Goal: Communication & Community: Answer question/provide support

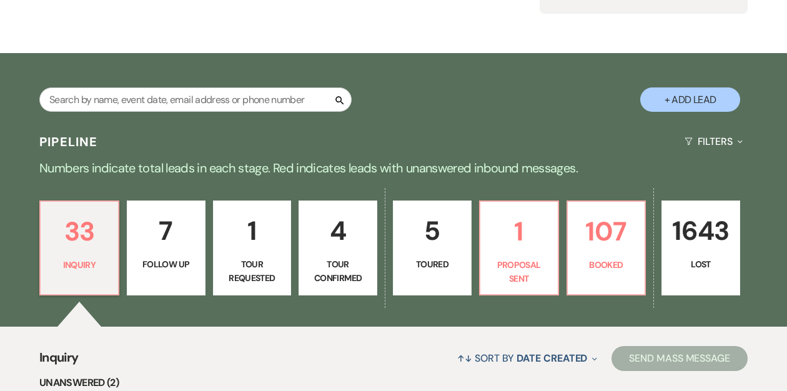
scroll to position [159, 0]
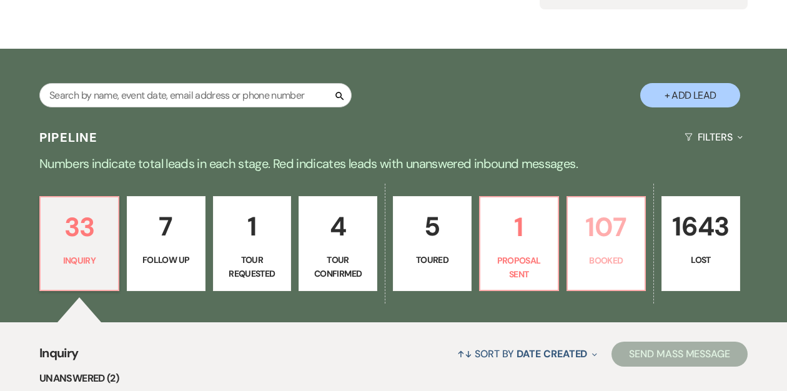
click at [611, 237] on p "107" at bounding box center [607, 227] width 62 height 42
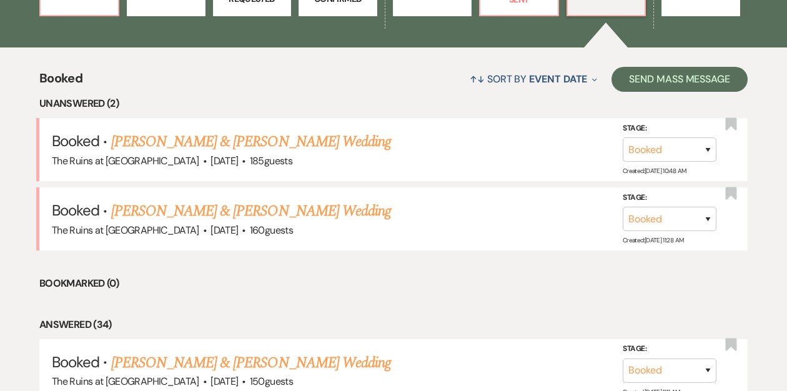
scroll to position [444, 0]
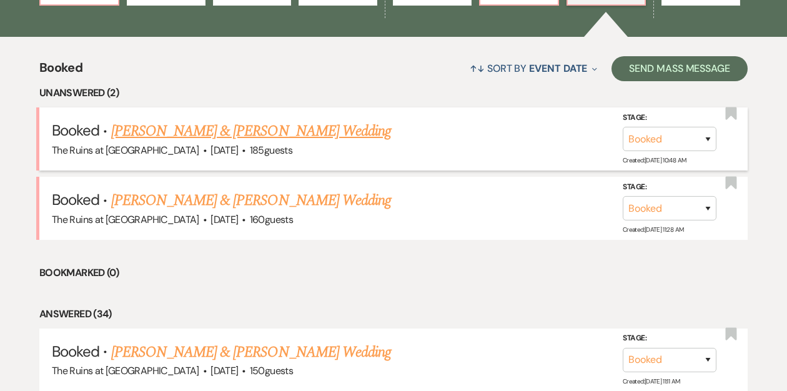
click at [248, 131] on link "[PERSON_NAME] & [PERSON_NAME] Wedding" at bounding box center [251, 131] width 280 height 22
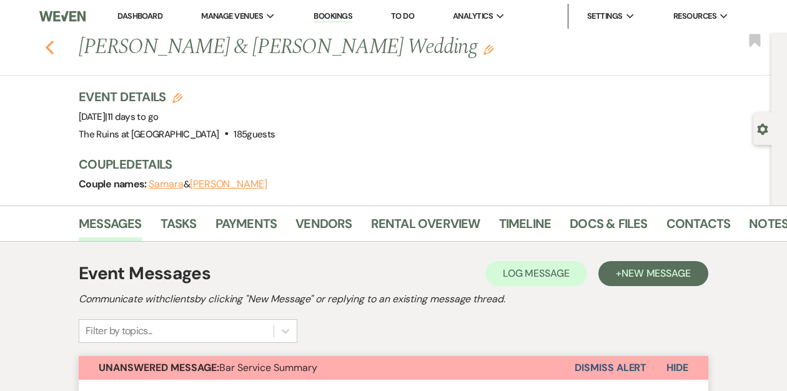
click at [47, 45] on icon "Previous" at bounding box center [49, 47] width 9 height 15
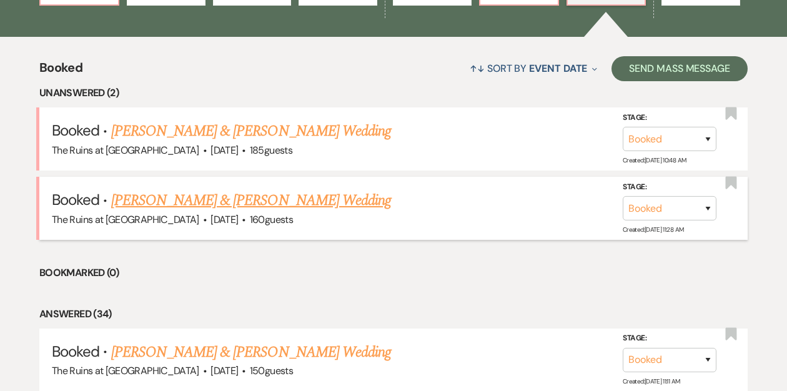
click at [174, 196] on link "[PERSON_NAME] & [PERSON_NAME] Wedding" at bounding box center [251, 200] width 280 height 22
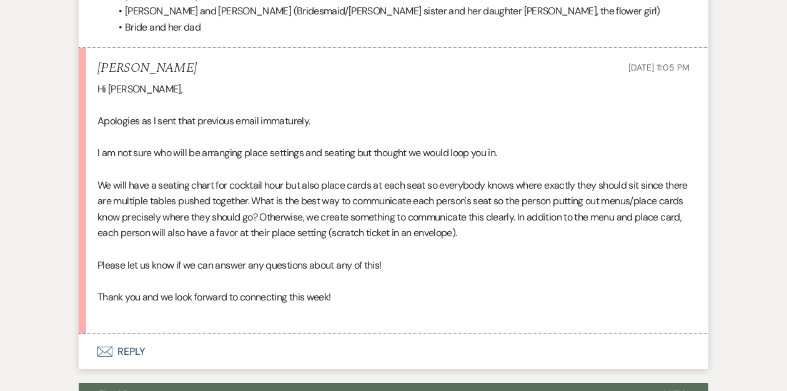
scroll to position [4885, 0]
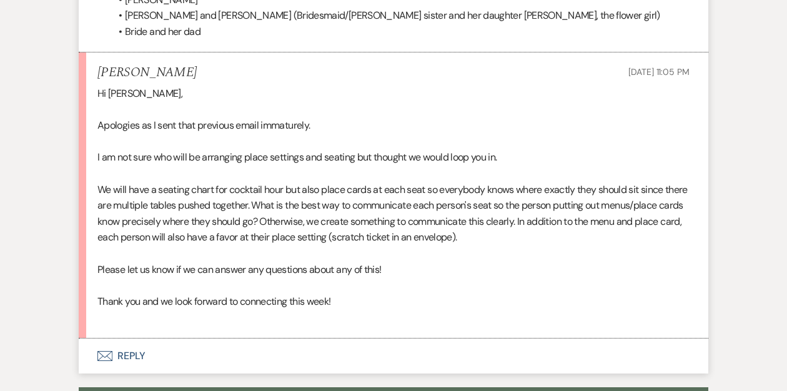
click at [128, 356] on button "Envelope Reply" at bounding box center [394, 356] width 630 height 35
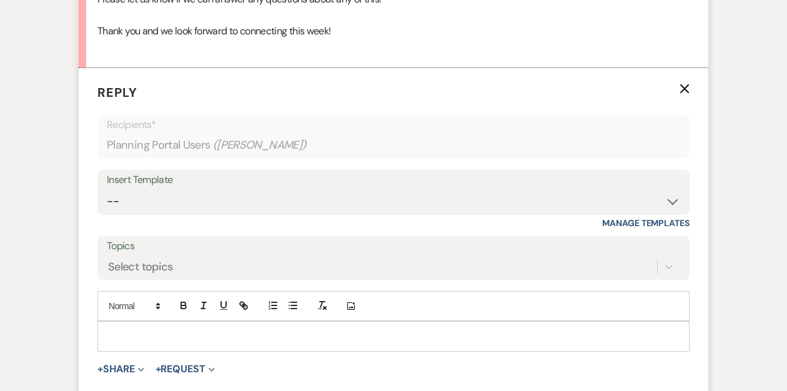
scroll to position [5157, 0]
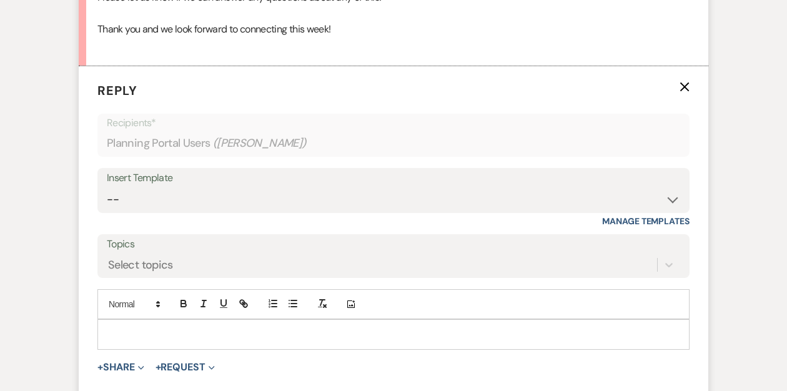
click at [122, 329] on p at bounding box center [393, 334] width 572 height 14
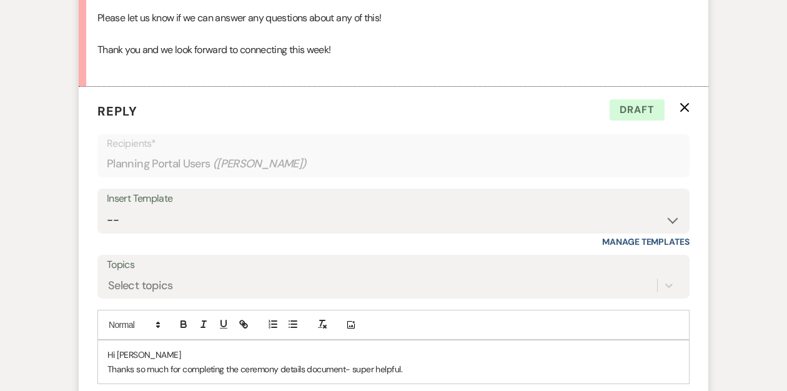
scroll to position [5217, 0]
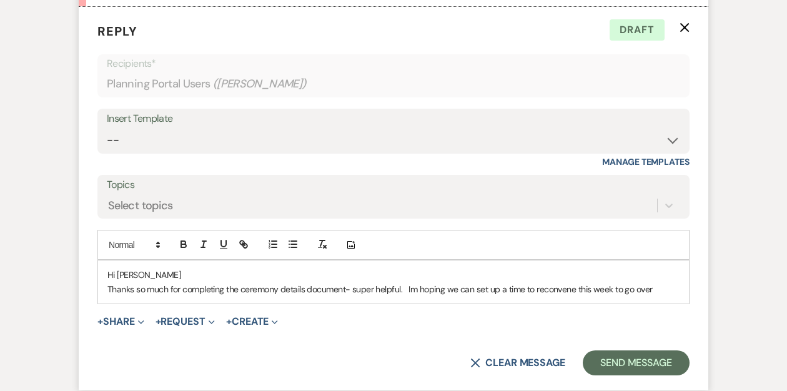
click at [656, 289] on p "Thanks so much for completing the ceremony details document- super helpful. Im …" at bounding box center [393, 289] width 572 height 14
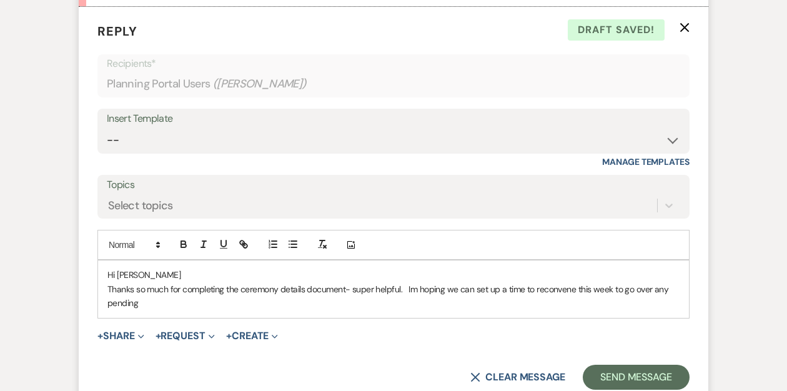
click at [306, 290] on p "Thanks so much for completing the ceremony details document- super helpful. Im …" at bounding box center [393, 296] width 572 height 28
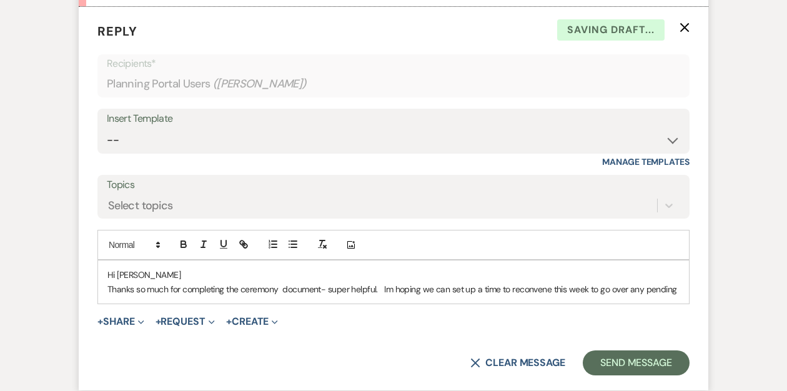
click at [241, 289] on p "Thanks so much for completing the ceremony document- super helpful. Im hoping w…" at bounding box center [393, 289] width 572 height 14
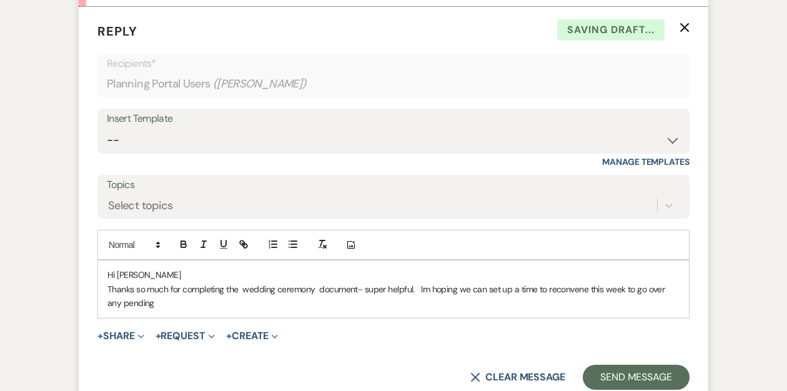
click at [147, 300] on p "Thanks so much for completing the wedding ceremony document- super helpful. Im …" at bounding box center [393, 296] width 572 height 28
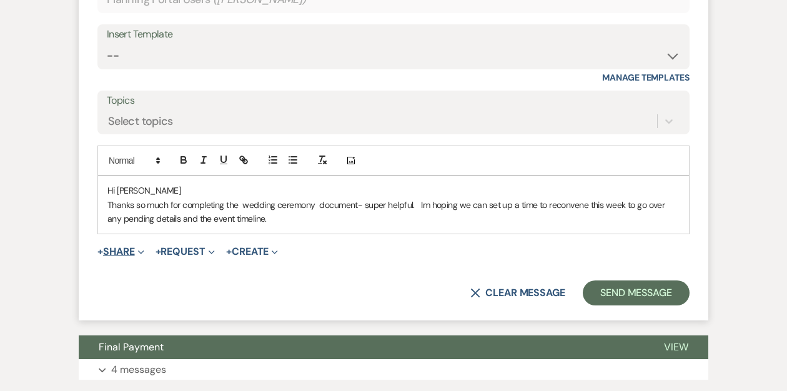
scroll to position [5302, 0]
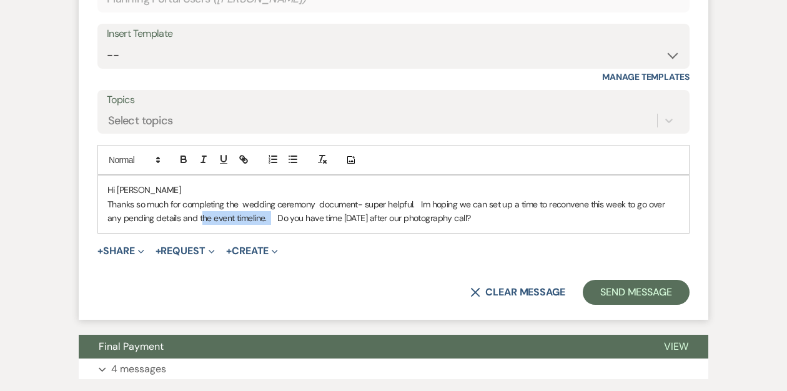
drag, startPoint x: 254, startPoint y: 217, endPoint x: 187, endPoint y: 218, distance: 66.9
click at [187, 218] on p "Thanks so much for completing the wedding ceremony document- super helpful. Im …" at bounding box center [393, 211] width 572 height 28
click at [451, 221] on p "Thanks so much for completing the wedding ceremony document- super helpful. Im …" at bounding box center [393, 211] width 572 height 28
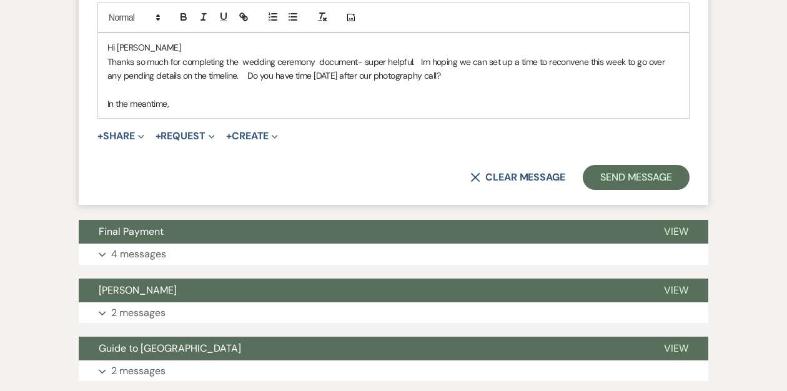
scroll to position [5443, 0]
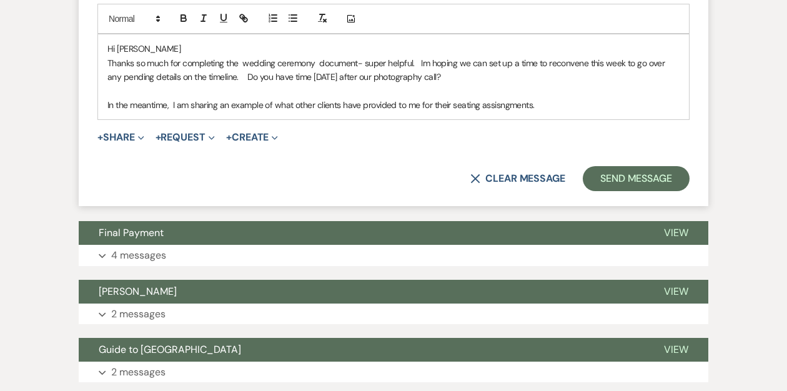
drag, startPoint x: 536, startPoint y: 107, endPoint x: 504, endPoint y: 107, distance: 31.9
click at [504, 107] on p "In the meantime, I am sharing an example of what other clients have provided to…" at bounding box center [393, 105] width 572 height 14
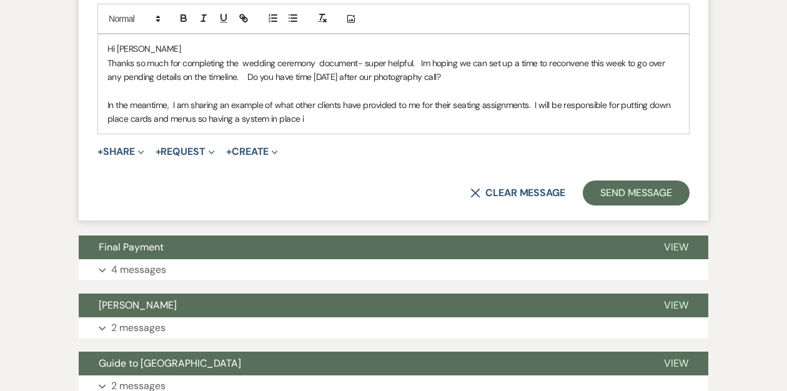
drag, startPoint x: 307, startPoint y: 119, endPoint x: 239, endPoint y: 119, distance: 68.1
click at [239, 119] on p "In the meantime, I am sharing an example of what other clients have provided to…" at bounding box center [393, 112] width 572 height 28
click at [534, 104] on p "In the meantime, I am sharing an example of what other clients have provided to…" at bounding box center [393, 112] width 572 height 28
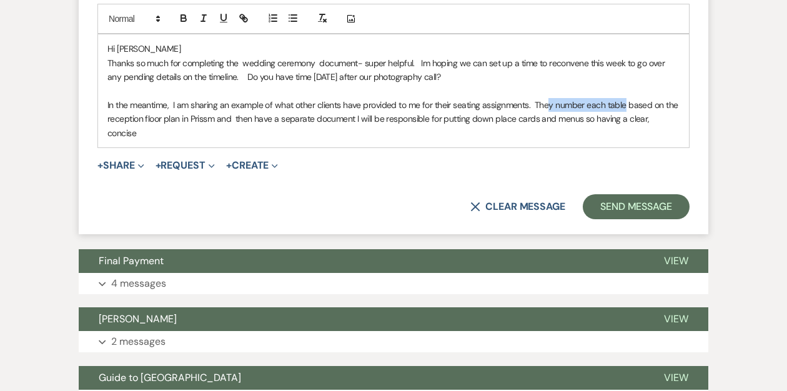
drag, startPoint x: 626, startPoint y: 104, endPoint x: 549, endPoint y: 101, distance: 76.3
click at [549, 101] on p "In the meantime, I am sharing an example of what other clients have provided to…" at bounding box center [393, 119] width 572 height 42
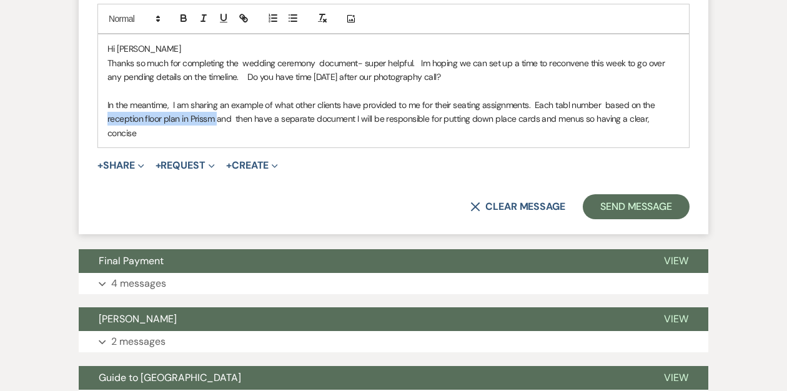
drag, startPoint x: 214, startPoint y: 119, endPoint x: 91, endPoint y: 115, distance: 123.8
click at [91, 116] on form "Reply X Draft saved! Recipients* Planning Portal Users ( [PERSON_NAME] ) Insert…" at bounding box center [394, 8] width 630 height 454
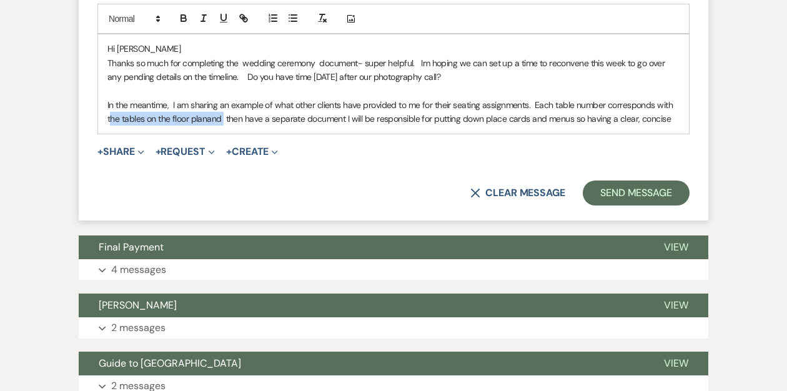
drag, startPoint x: 222, startPoint y: 119, endPoint x: 110, endPoint y: 111, distance: 112.8
click at [110, 114] on p "In the meantime, I am sharing an example of what other clients have provided to…" at bounding box center [393, 112] width 572 height 28
click at [110, 109] on p "In the meantime, I am sharing an example of what other clients have provided to…" at bounding box center [393, 112] width 572 height 28
drag, startPoint x: 221, startPoint y: 119, endPoint x: 96, endPoint y: 117, distance: 125.0
click at [96, 117] on form "Reply X Draft saved! Recipients* Planning Portal Users ( [PERSON_NAME] ) Insert…" at bounding box center [394, 1] width 630 height 440
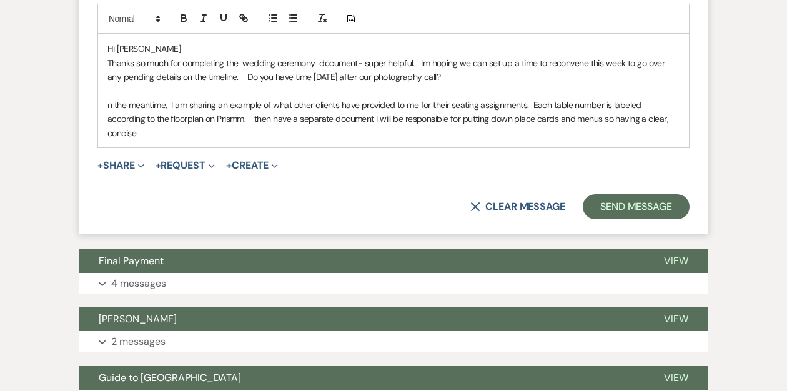
click at [149, 120] on p "n the meantime, I am sharing an example of what other clients have provided to …" at bounding box center [393, 119] width 572 height 42
click at [216, 119] on p "n the meantime, I am sharing an example of what other clients have provided to …" at bounding box center [393, 119] width 572 height 42
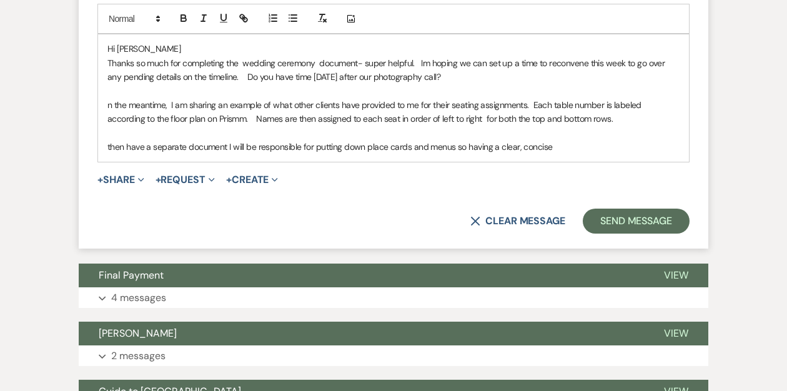
click at [399, 119] on p "n the meantime, I am sharing an example of what other clients have provided to …" at bounding box center [393, 112] width 572 height 28
click at [592, 118] on p "n the meantime, I am sharing an example of what other clients have provided to …" at bounding box center [393, 112] width 572 height 28
click at [122, 176] on button "+ Share Expand" at bounding box center [120, 180] width 47 height 10
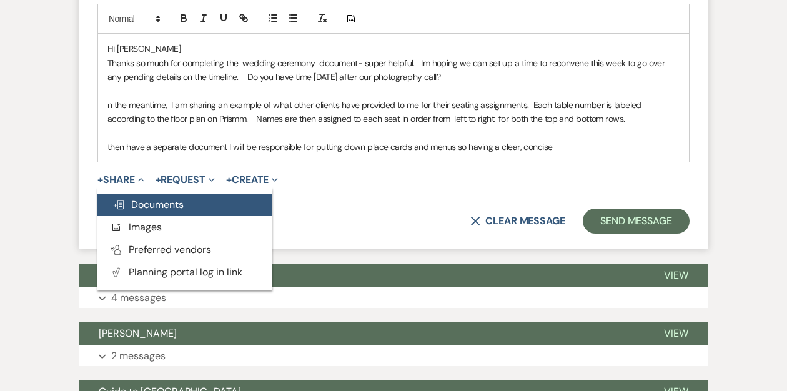
click at [151, 201] on span "Doc Upload Documents" at bounding box center [147, 204] width 71 height 13
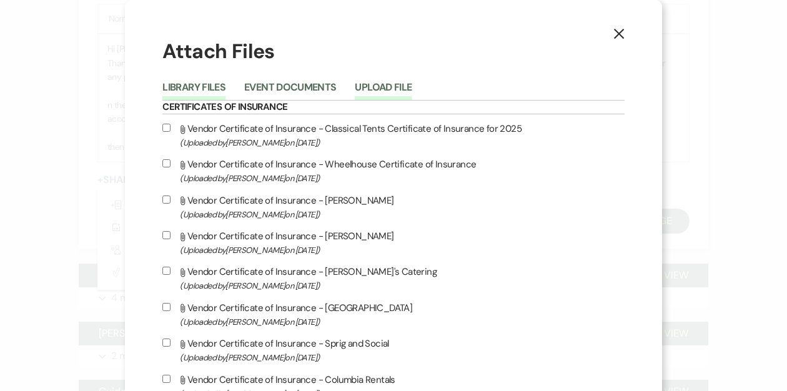
click at [412, 83] on button "Upload File" at bounding box center [383, 90] width 57 height 17
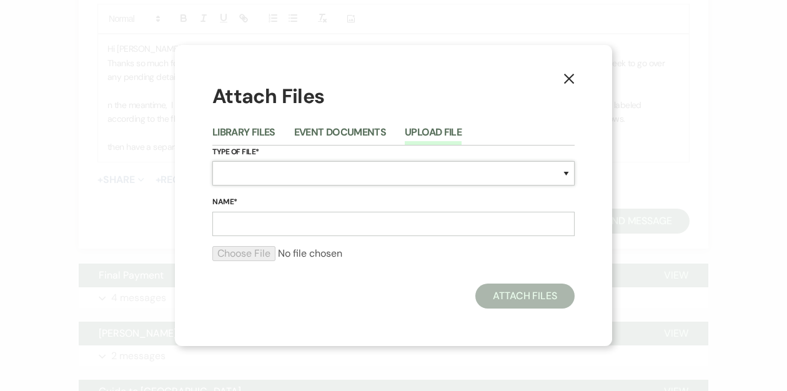
click at [293, 172] on select "Special Event Insurance Vendor Certificate of Insurance Contracts / Rental Agre…" at bounding box center [393, 173] width 362 height 24
select select "0"
click at [212, 161] on select "Special Event Insurance Vendor Certificate of Insurance Contracts / Rental Agre…" at bounding box center [393, 173] width 362 height 24
click at [256, 219] on input "Name*" at bounding box center [393, 224] width 362 height 24
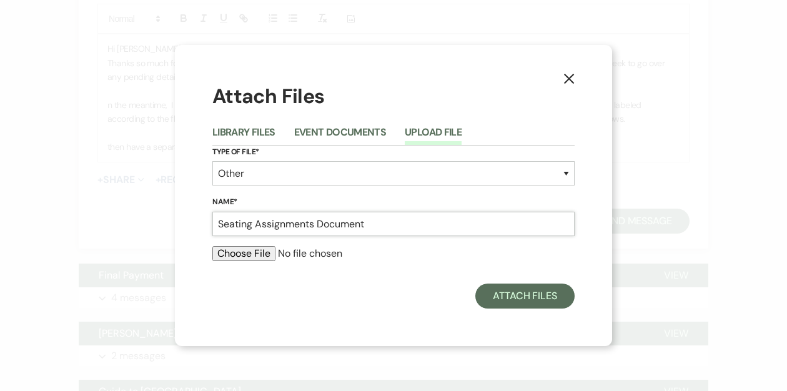
type input "Seating Assignments Document"
click at [228, 256] on input "file" at bounding box center [393, 253] width 362 height 15
type input "C:\fakepath\Table Assignments - Tables.pdf"
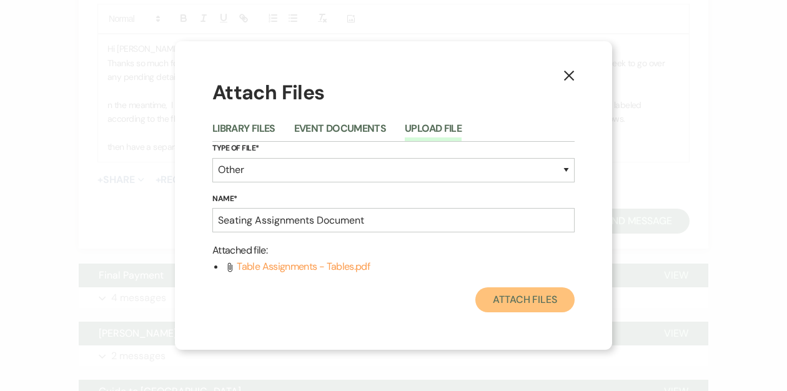
click at [523, 297] on button "Attach Files" at bounding box center [525, 299] width 99 height 25
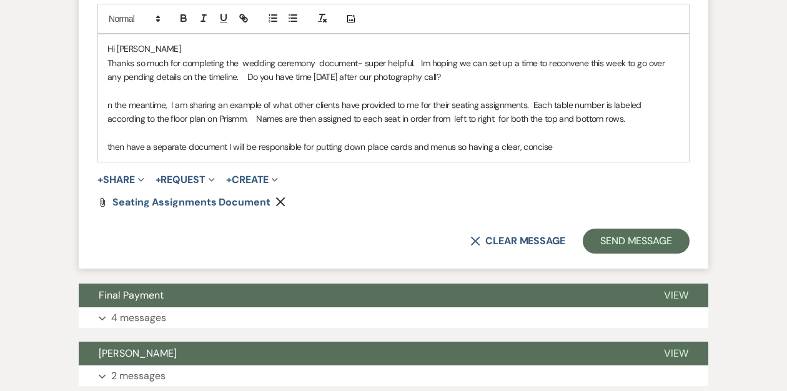
click at [221, 77] on p "Thanks so much for completing the wedding ceremony document- super helpful. Im …" at bounding box center [393, 70] width 572 height 28
click at [106, 104] on div "Hi [PERSON_NAME] Thanks so much for completing the wedding ceremony document- s…" at bounding box center [393, 97] width 591 height 127
click at [533, 104] on p "In the meantime, I am sharing an example of what other clients have provided to…" at bounding box center [393, 112] width 572 height 28
drag, startPoint x: 252, startPoint y: 119, endPoint x: 87, endPoint y: 114, distance: 165.7
click at [86, 117] on form "Reply X Draft Recipients* Planning Portal Users ( [PERSON_NAME] ) Insert Templa…" at bounding box center [394, 25] width 630 height 488
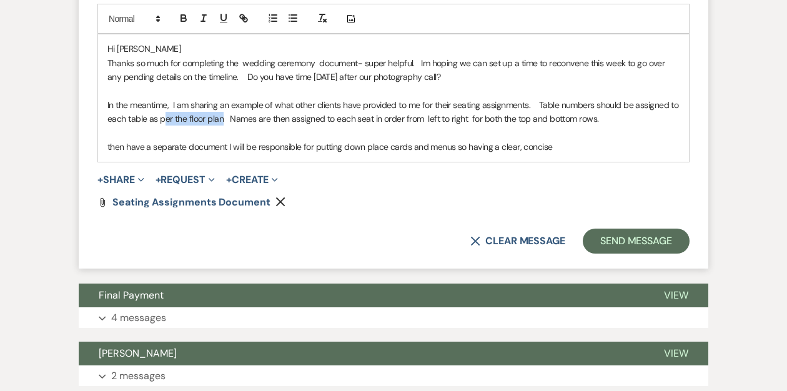
drag, startPoint x: 221, startPoint y: 119, endPoint x: 165, endPoint y: 118, distance: 55.6
click at [165, 118] on p "In the meantime, I am sharing an example of what other clients have provided to…" at bounding box center [393, 112] width 572 height 28
click at [672, 122] on p "In the meantime, I am sharing an example of what other clients have provided to…" at bounding box center [393, 112] width 572 height 28
drag, startPoint x: 387, startPoint y: 119, endPoint x: 372, endPoint y: 119, distance: 15.0
click at [372, 119] on p "In the meantime, I am sharing an example of what other clients have provided to…" at bounding box center [393, 112] width 572 height 28
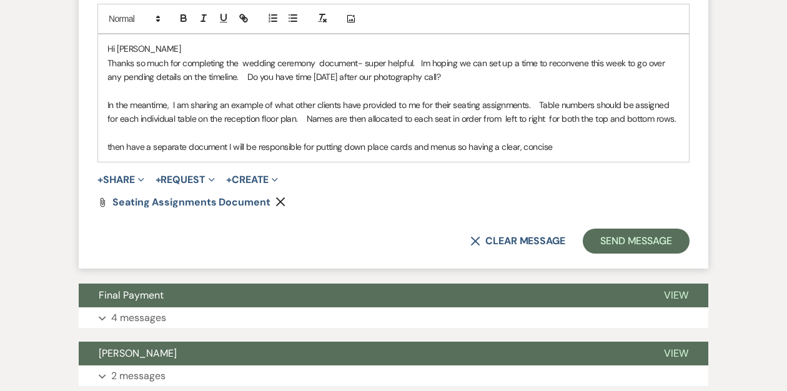
drag, startPoint x: 563, startPoint y: 147, endPoint x: 101, endPoint y: 144, distance: 462.5
click at [101, 144] on div "Hi [PERSON_NAME] Thanks so much for completing the wedding ceremony document- s…" at bounding box center [393, 97] width 591 height 127
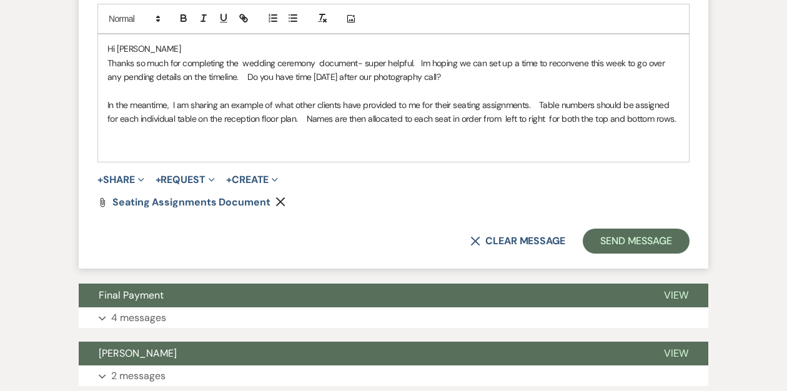
click at [670, 117] on p "In the meantime, I am sharing an example of what other clients have provided to…" at bounding box center [393, 112] width 572 height 28
click at [538, 102] on p "In the meantime, I am sharing an example of what other clients have provided to…" at bounding box center [393, 112] width 572 height 28
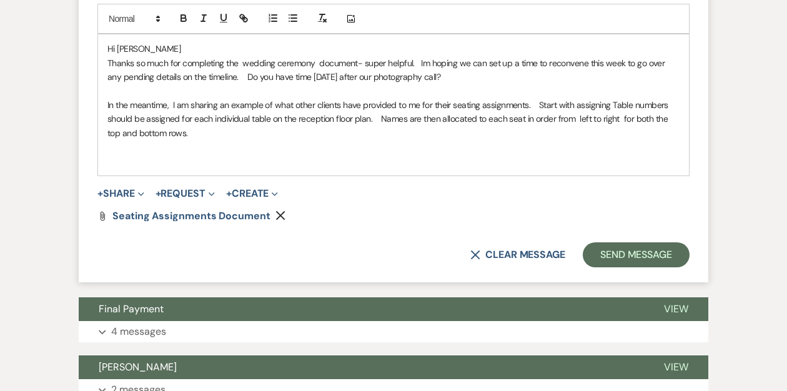
click at [616, 106] on p "In the meantime, I am sharing an example of what other clients have provided to…" at bounding box center [393, 119] width 572 height 42
drag, startPoint x: 180, startPoint y: 119, endPoint x: 106, endPoint y: 118, distance: 74.4
click at [106, 118] on div "Hi [PERSON_NAME] Thanks so much for completing the wedding ceremony document- s…" at bounding box center [393, 104] width 591 height 141
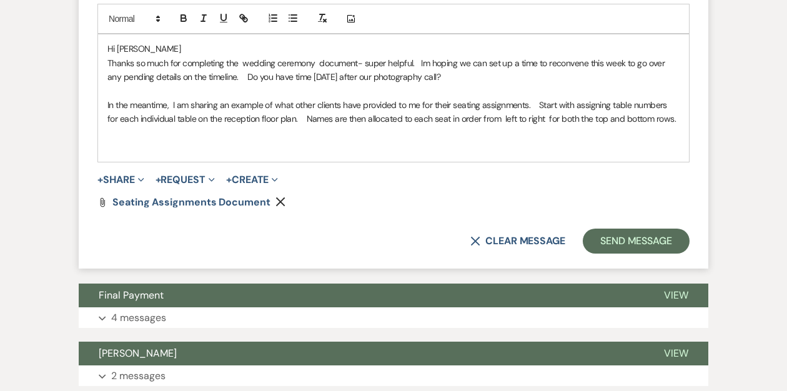
click at [677, 121] on p "In the meantime, I am sharing an example of what other clients have provided to…" at bounding box center [393, 112] width 572 height 28
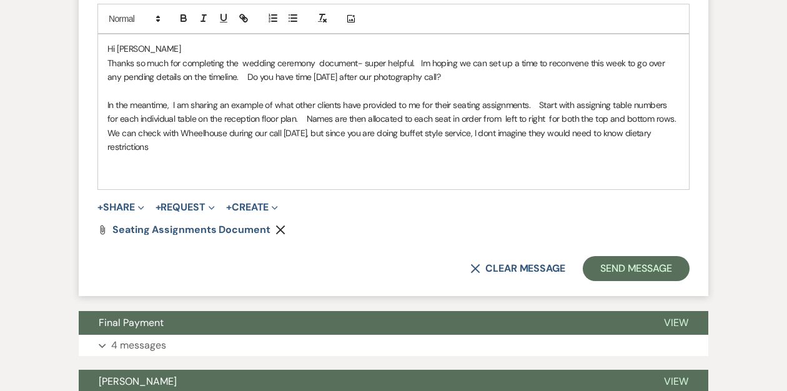
drag, startPoint x: 509, startPoint y: 133, endPoint x: 513, endPoint y: 142, distance: 9.8
click at [513, 142] on p "We can check with Wheelhouse during our call [DATE], but since you are doing bu…" at bounding box center [393, 140] width 572 height 28
drag, startPoint x: 153, startPoint y: 147, endPoint x: 100, endPoint y: 135, distance: 54.6
click at [100, 135] on div "Hi [PERSON_NAME] Thanks so much for completing the wedding ceremony document- s…" at bounding box center [393, 111] width 591 height 155
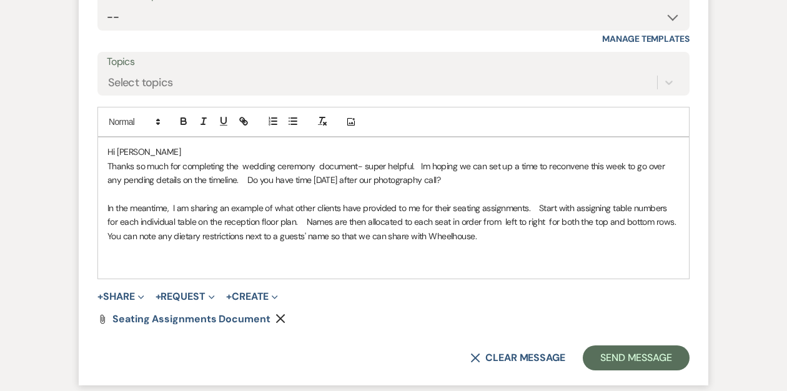
scroll to position [5343, 0]
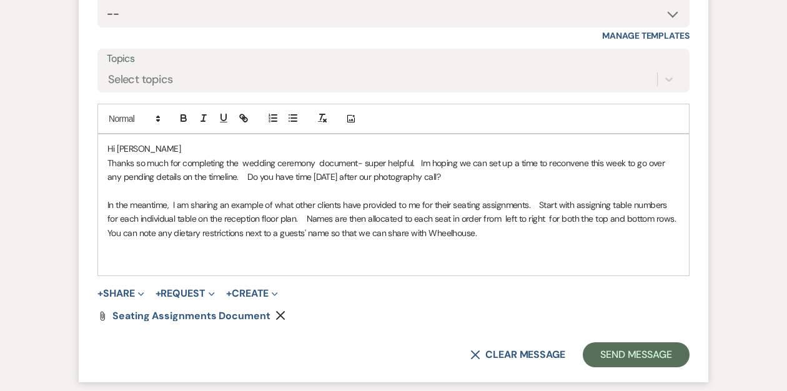
click at [534, 206] on p "In the meantime, I am sharing an example of what other clients have provided to…" at bounding box center [393, 212] width 572 height 28
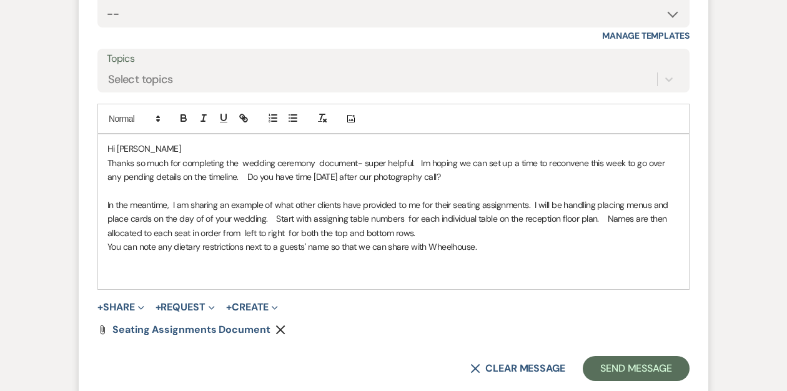
click at [531, 204] on p "In the meantime, I am sharing an example of what other clients have provided to…" at bounding box center [393, 219] width 572 height 42
drag, startPoint x: 266, startPoint y: 219, endPoint x: 156, endPoint y: 225, distance: 110.2
click at [156, 225] on p "In the meantime, I am sharing an example of what other clients have provided to…" at bounding box center [393, 219] width 572 height 42
click at [392, 219] on p "In the meantime, I am sharing an example of what other clients have provided to…" at bounding box center [393, 219] width 572 height 42
click at [105, 245] on div "Hi [PERSON_NAME] Thanks so much for completing the wedding ceremony document- s…" at bounding box center [393, 211] width 591 height 155
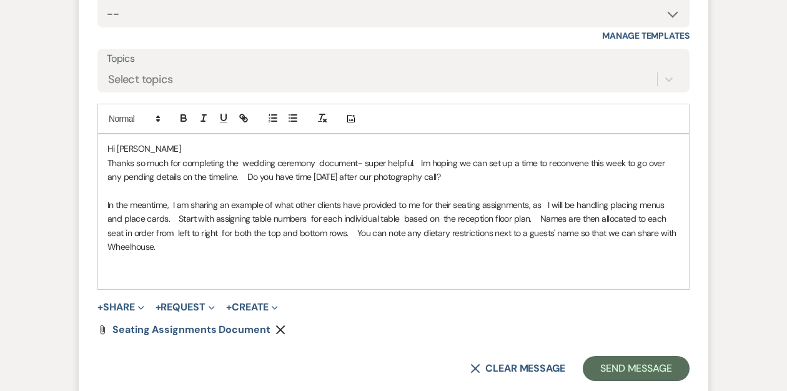
click at [184, 244] on p "In the meantime, I am sharing an example of what other clients have provided to…" at bounding box center [393, 226] width 572 height 56
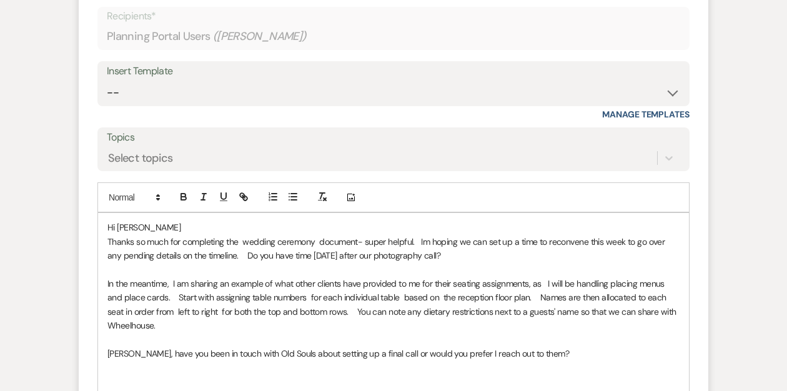
scroll to position [5415, 0]
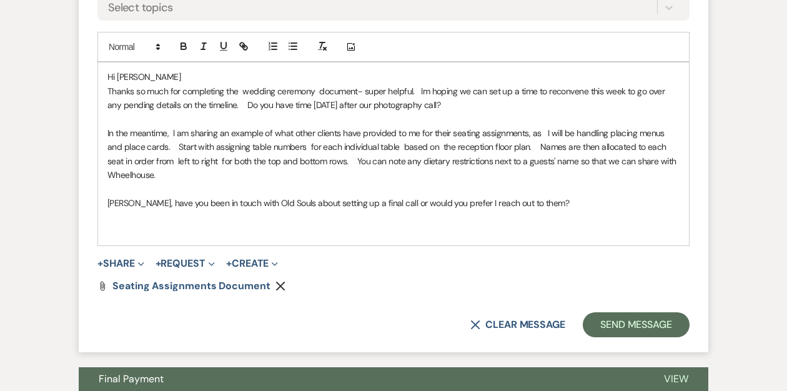
click at [171, 204] on p "[PERSON_NAME], have you been in touch with Old Souls about setting up a final c…" at bounding box center [393, 203] width 572 height 14
click at [569, 199] on p "[PERSON_NAME], have you already been in touch with Old Souls about setting up a…" at bounding box center [393, 203] width 572 height 14
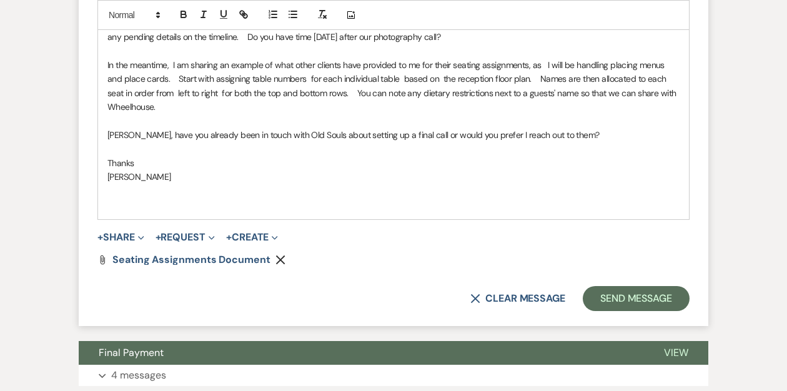
scroll to position [5484, 0]
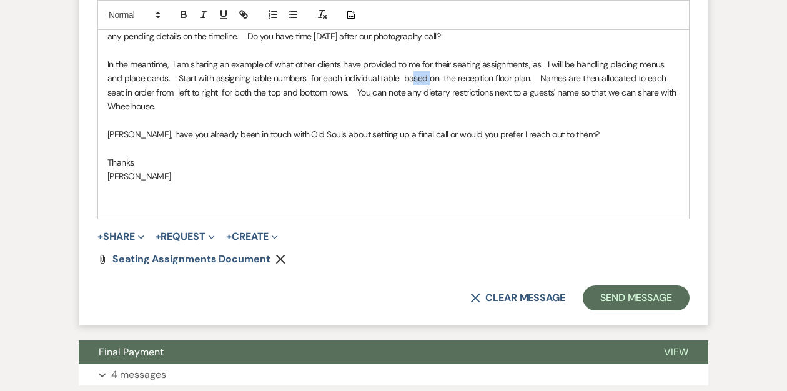
drag, startPoint x: 409, startPoint y: 78, endPoint x: 394, endPoint y: 78, distance: 15.6
click at [394, 78] on p "In the meantime, I am sharing an example of what other clients have provided to…" at bounding box center [393, 85] width 572 height 56
click at [491, 77] on p "In the meantime, I am sharing an example of what other clients have provided to…" at bounding box center [393, 85] width 572 height 56
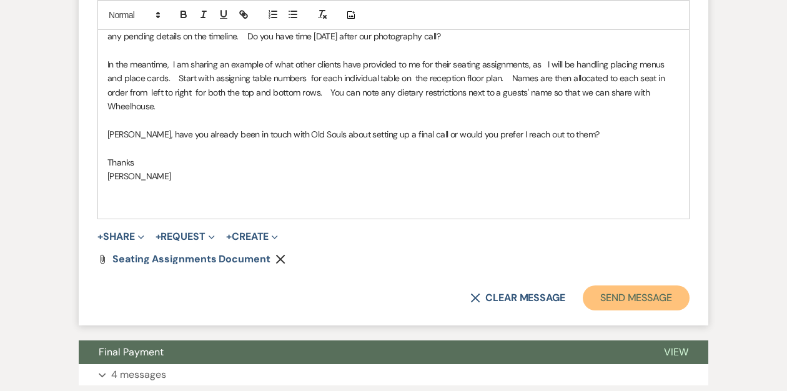
click at [602, 286] on button "Send Message" at bounding box center [636, 298] width 107 height 25
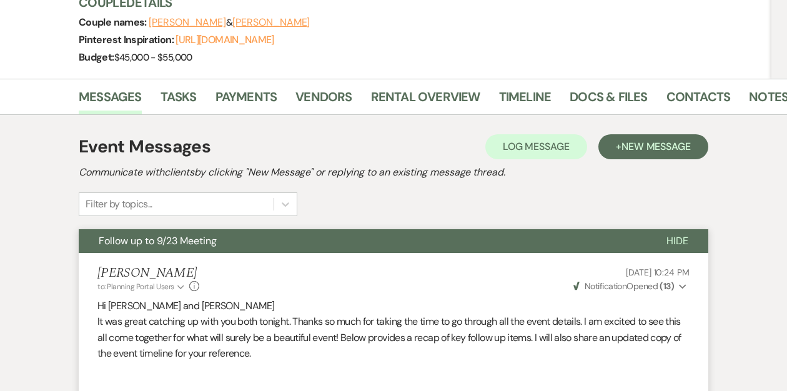
scroll to position [0, 0]
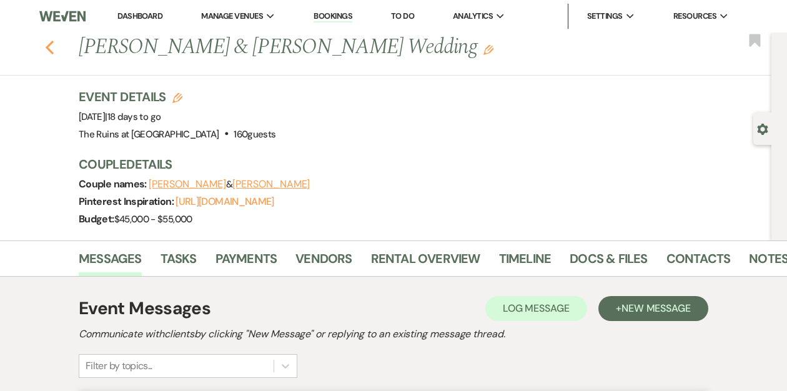
click at [50, 47] on icon "Previous" at bounding box center [49, 47] width 9 height 15
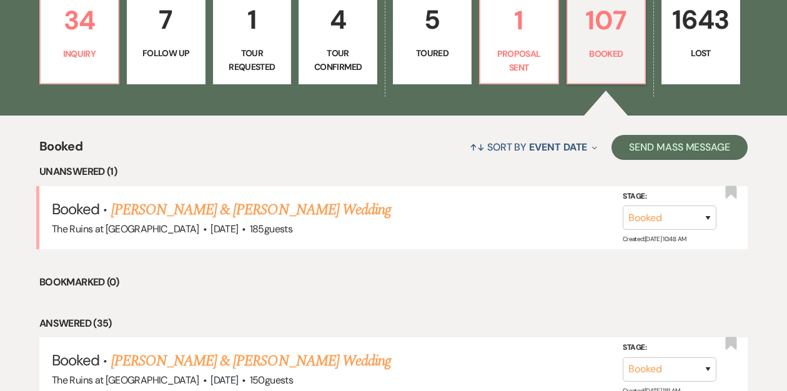
scroll to position [239, 0]
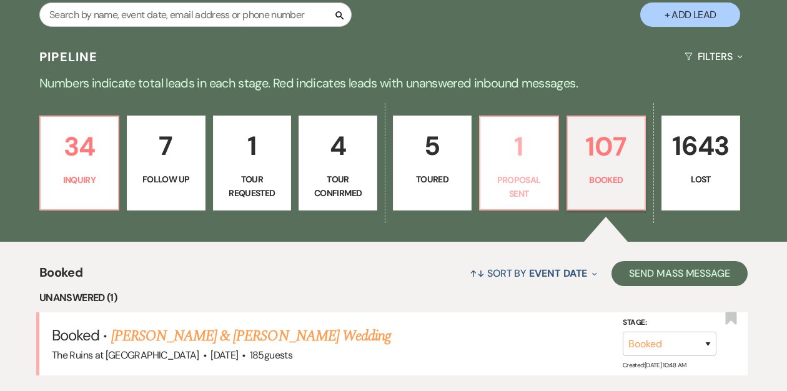
click at [524, 158] on p "1" at bounding box center [519, 147] width 62 height 42
select select "6"
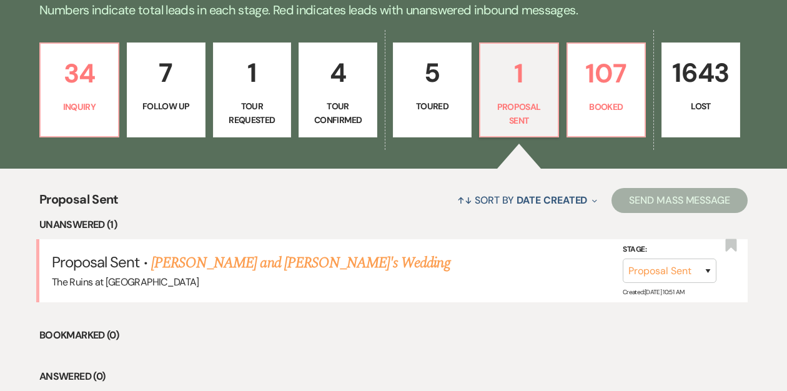
scroll to position [401, 0]
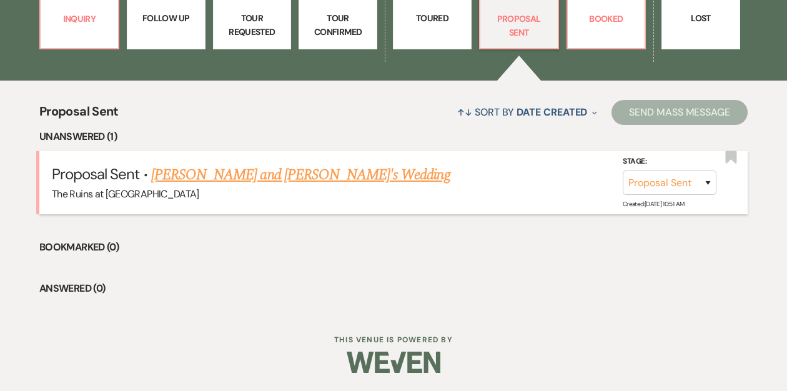
click at [329, 172] on link "[PERSON_NAME] and [PERSON_NAME]'s Wedding" at bounding box center [300, 175] width 299 height 22
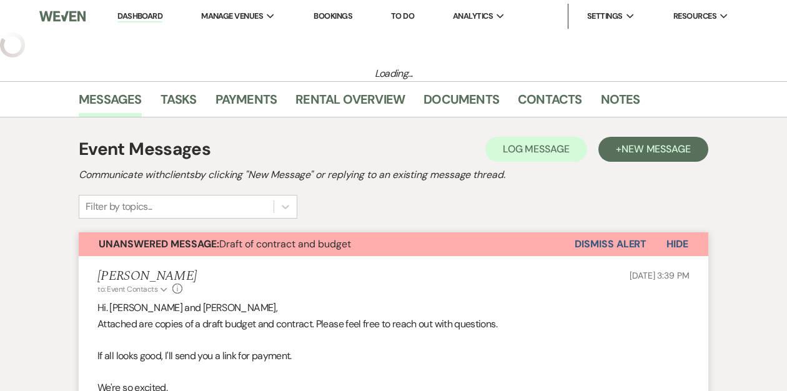
select select "6"
select select "5"
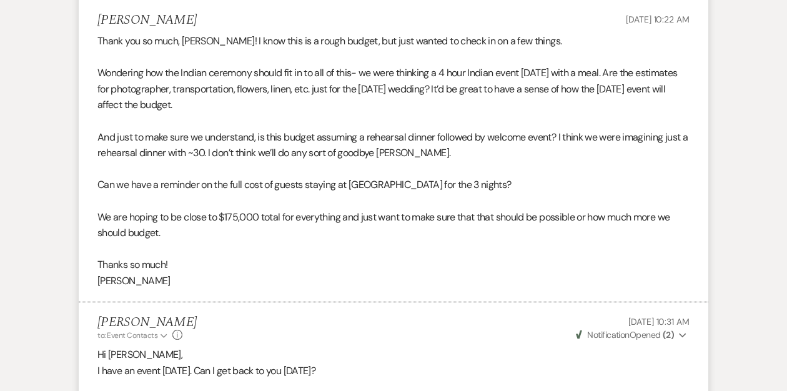
scroll to position [607, 0]
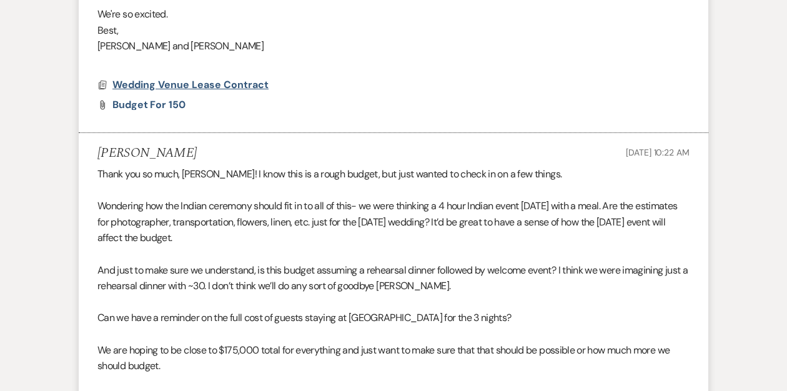
click at [163, 84] on span "Wedding Venue Lease Contract" at bounding box center [190, 84] width 156 height 13
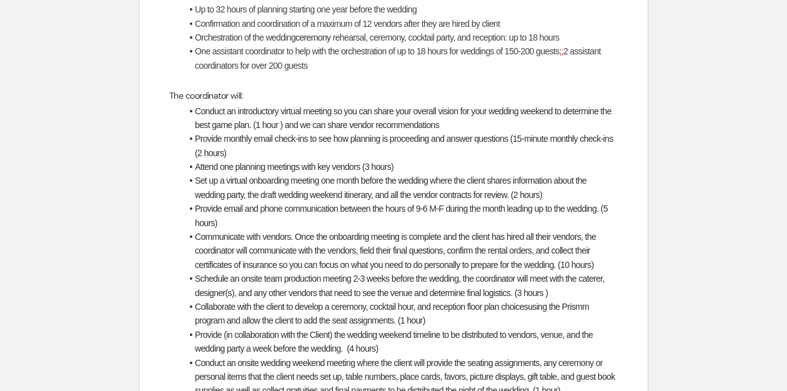
scroll to position [3119, 0]
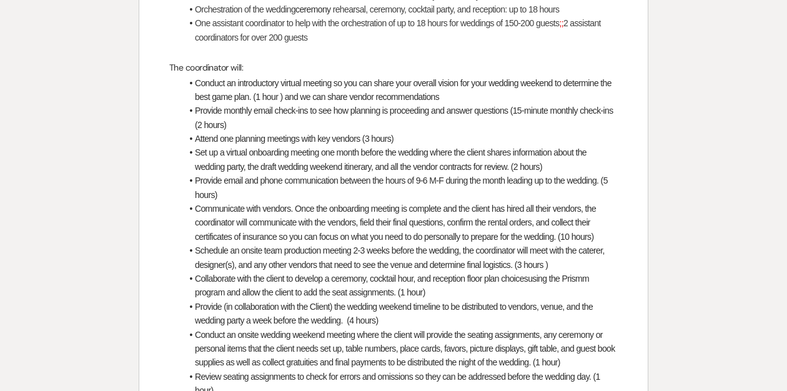
select select "6"
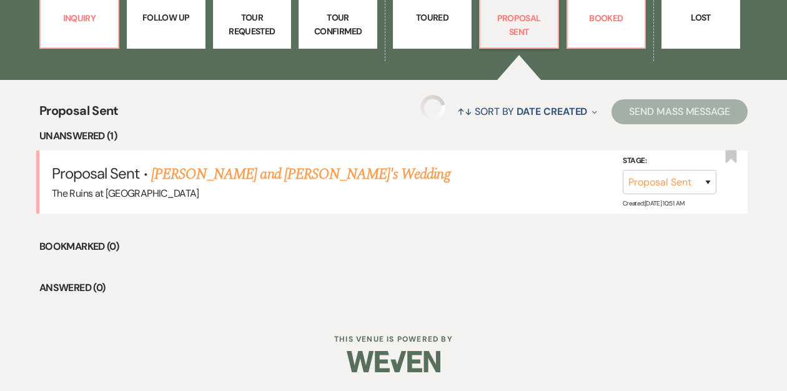
scroll to position [401, 0]
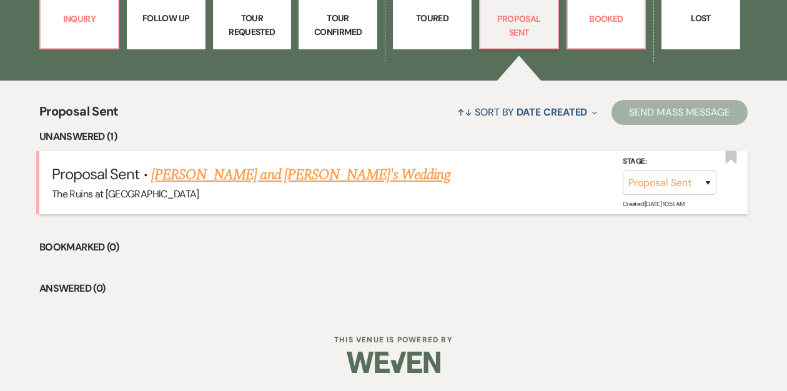
click at [179, 172] on link "[PERSON_NAME] and [PERSON_NAME]'s Wedding" at bounding box center [300, 175] width 299 height 22
select select "6"
select select "5"
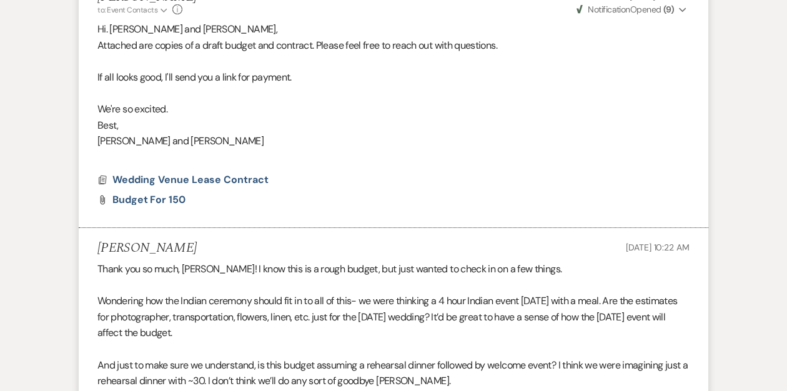
scroll to position [512, 0]
click at [164, 199] on span "Budget for 150" at bounding box center [148, 198] width 73 height 13
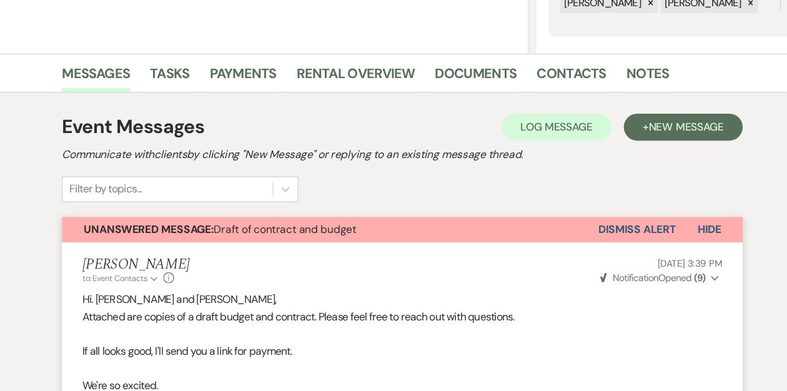
scroll to position [0, 0]
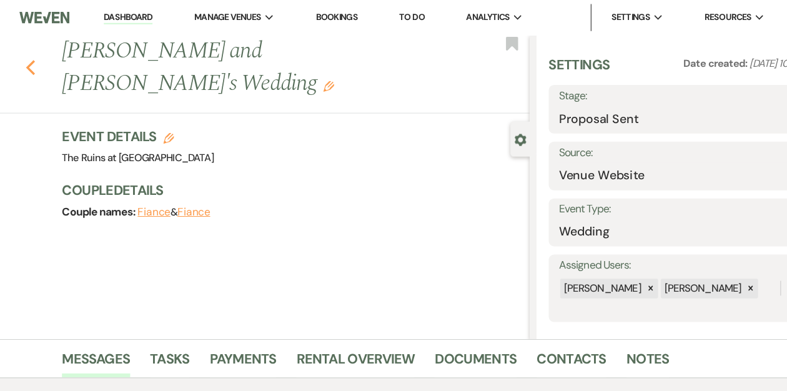
click at [49, 55] on icon "Previous" at bounding box center [49, 62] width 9 height 15
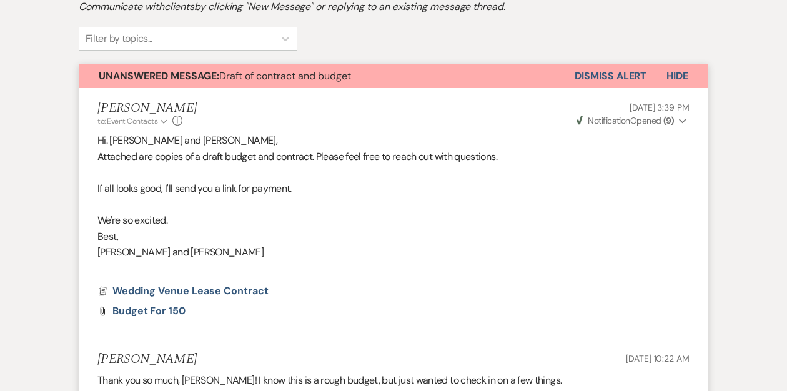
select select "6"
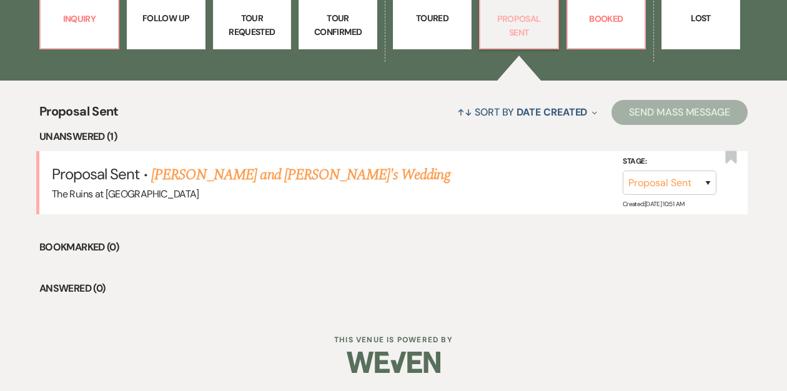
click at [532, 24] on p "Proposal Sent" at bounding box center [519, 26] width 62 height 28
click at [87, 9] on link "34 Inquiry" at bounding box center [79, 1] width 80 height 95
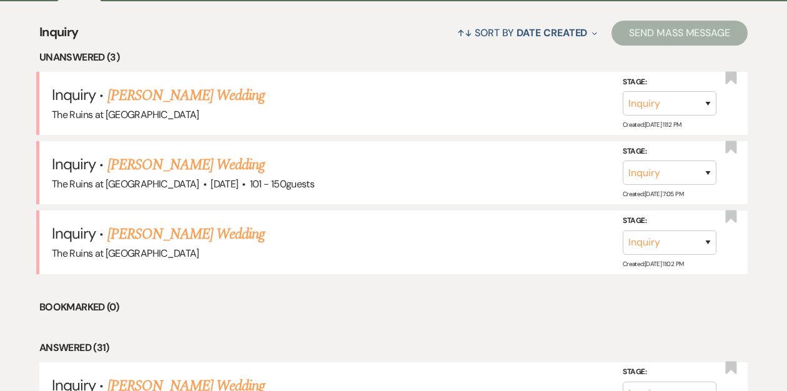
scroll to position [504, 0]
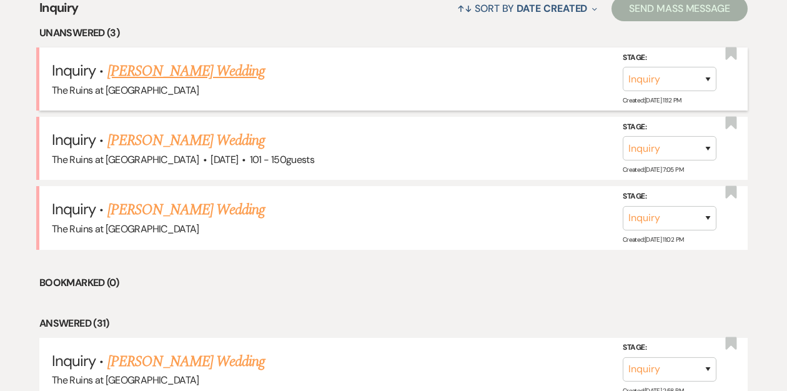
click at [162, 68] on link "[PERSON_NAME] Wedding" at bounding box center [186, 71] width 158 height 22
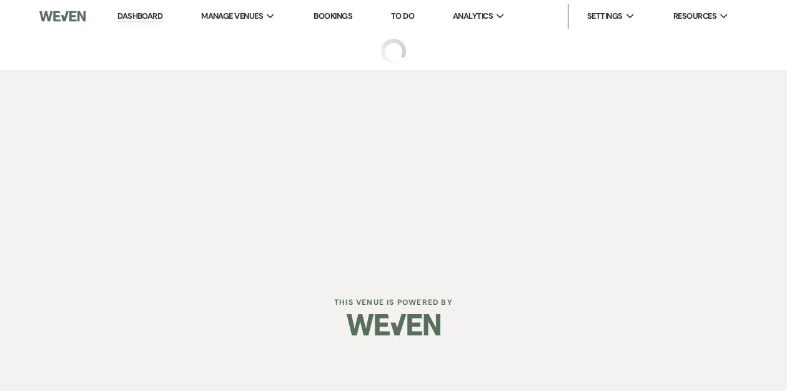
select select "5"
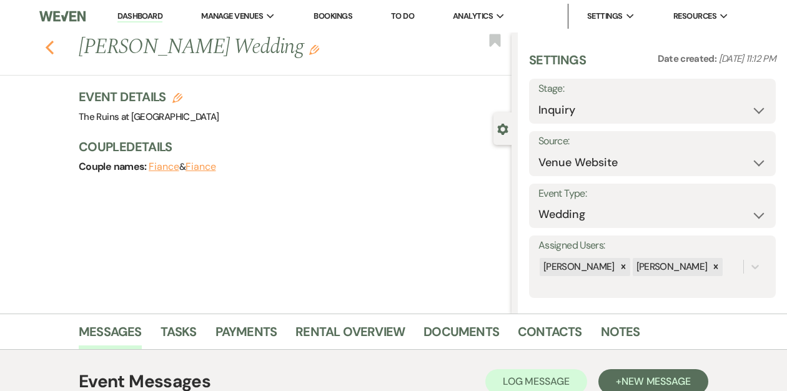
click at [50, 49] on icon "Previous" at bounding box center [49, 47] width 9 height 15
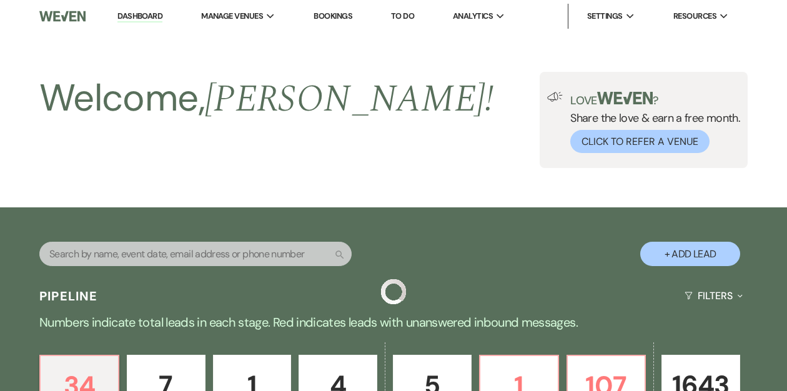
scroll to position [504, 0]
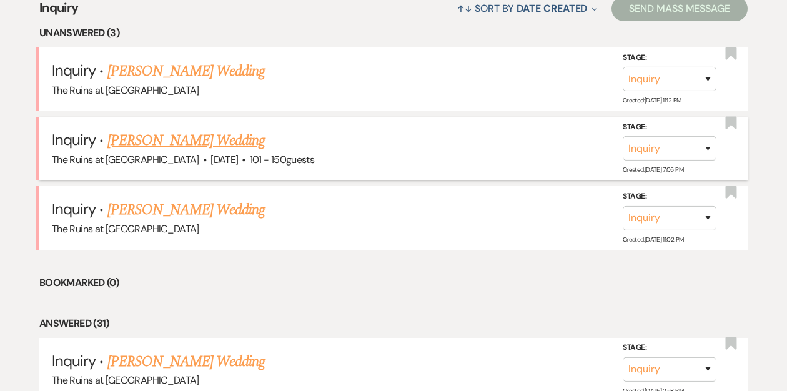
click at [146, 139] on link "[PERSON_NAME] Wedding" at bounding box center [186, 140] width 158 height 22
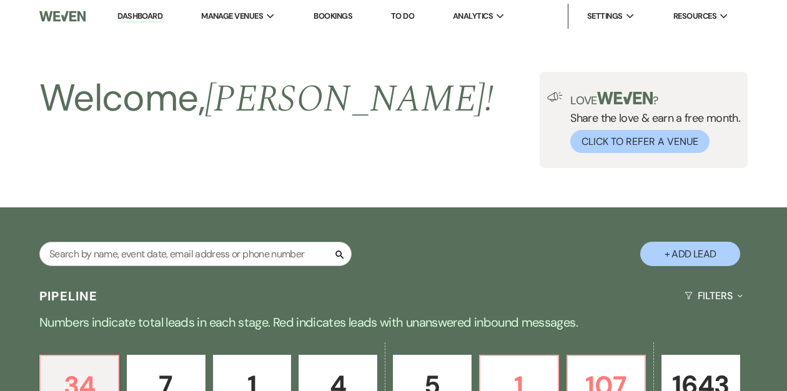
select select "2"
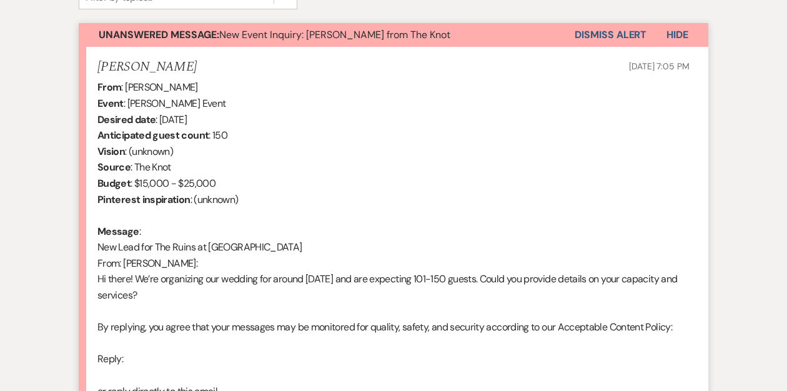
scroll to position [256, 0]
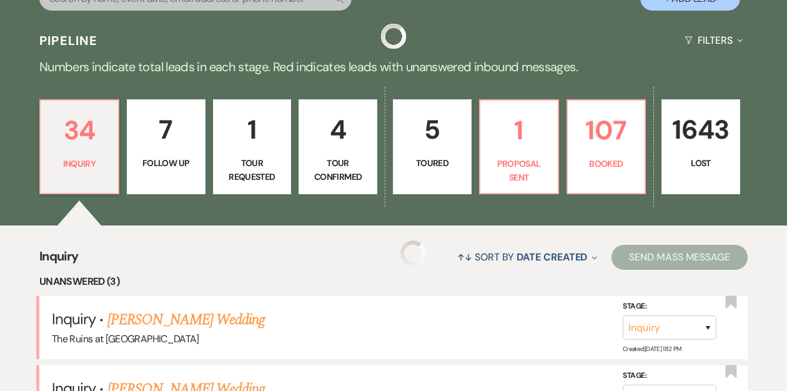
scroll to position [504, 0]
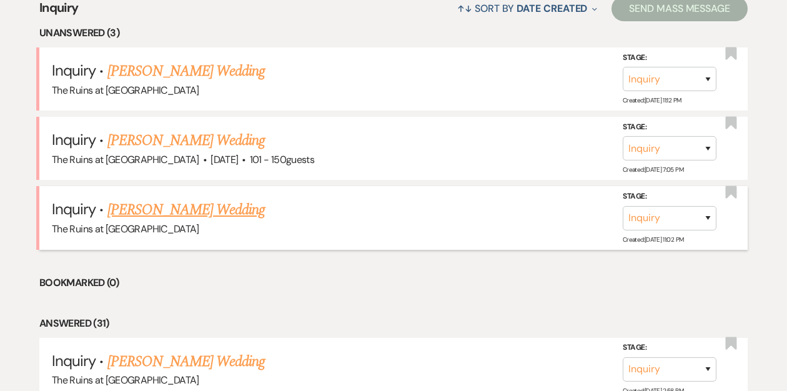
click at [160, 207] on link "[PERSON_NAME] Wedding" at bounding box center [186, 210] width 158 height 22
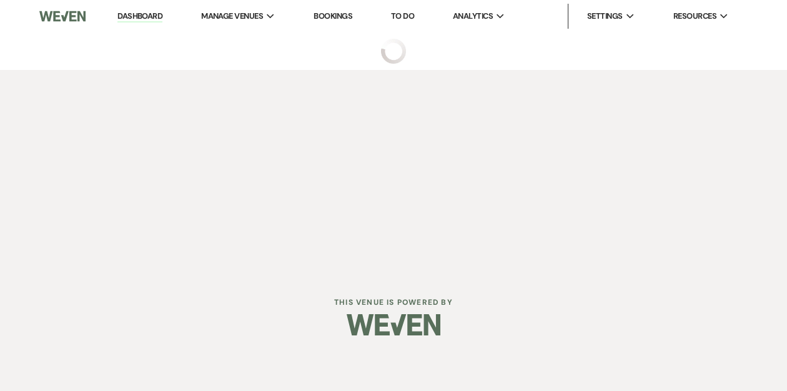
select select "5"
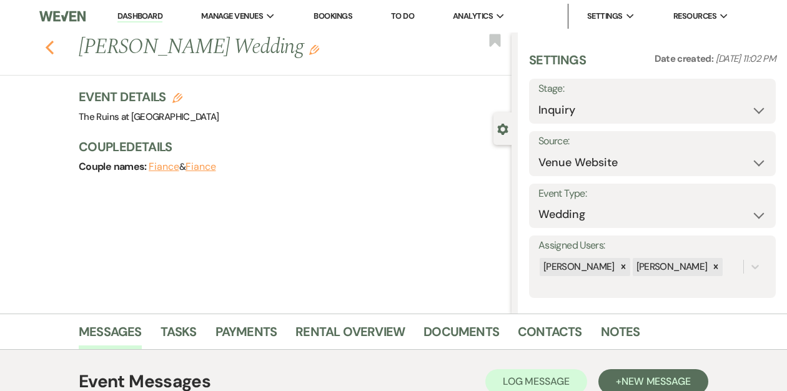
click at [46, 44] on icon "Previous" at bounding box center [49, 47] width 9 height 15
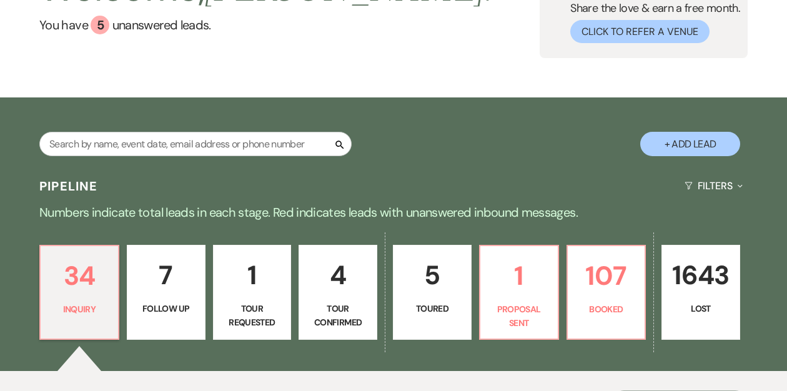
scroll to position [111, 0]
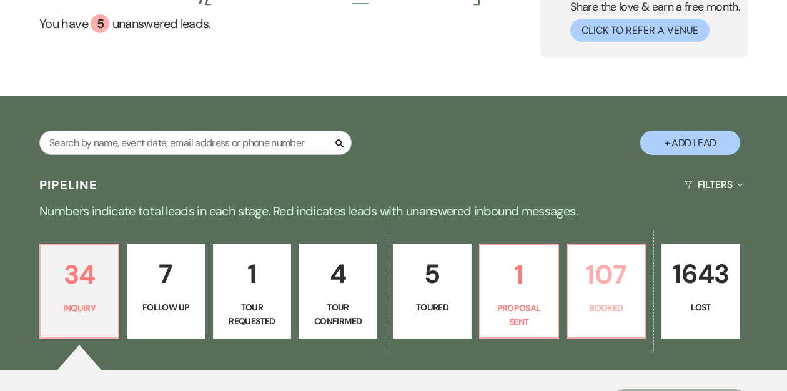
click at [596, 281] on p "107" at bounding box center [607, 275] width 62 height 42
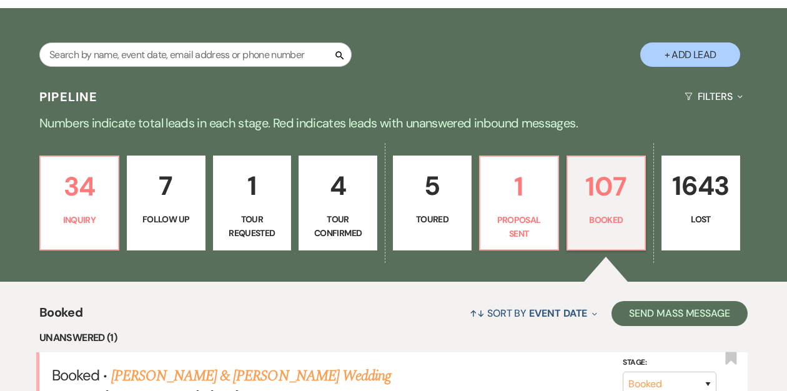
scroll to position [393, 0]
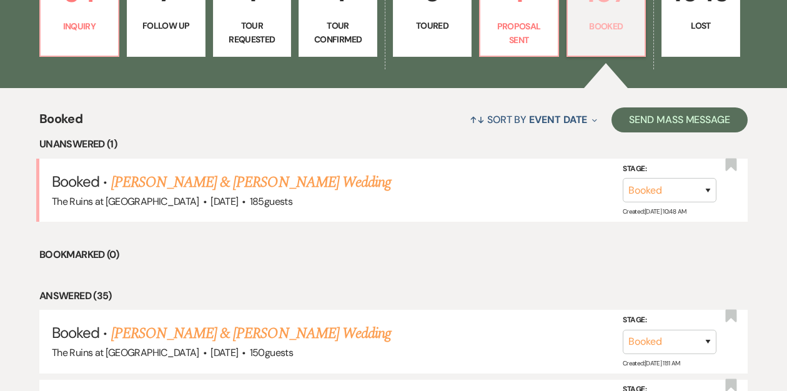
click at [602, 25] on p "Booked" at bounding box center [607, 26] width 62 height 14
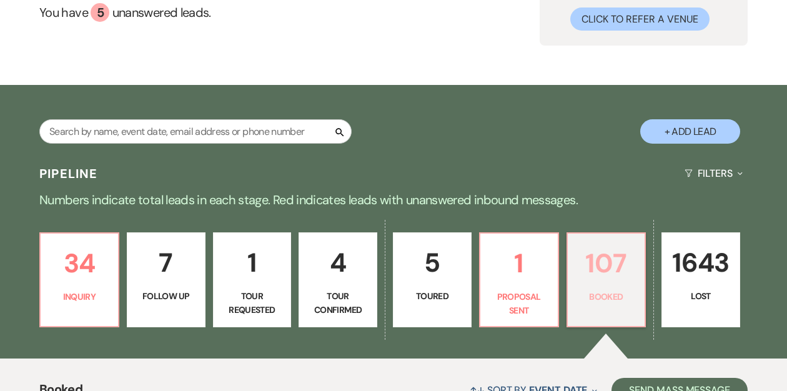
scroll to position [0, 0]
